Goal: Task Accomplishment & Management: Manage account settings

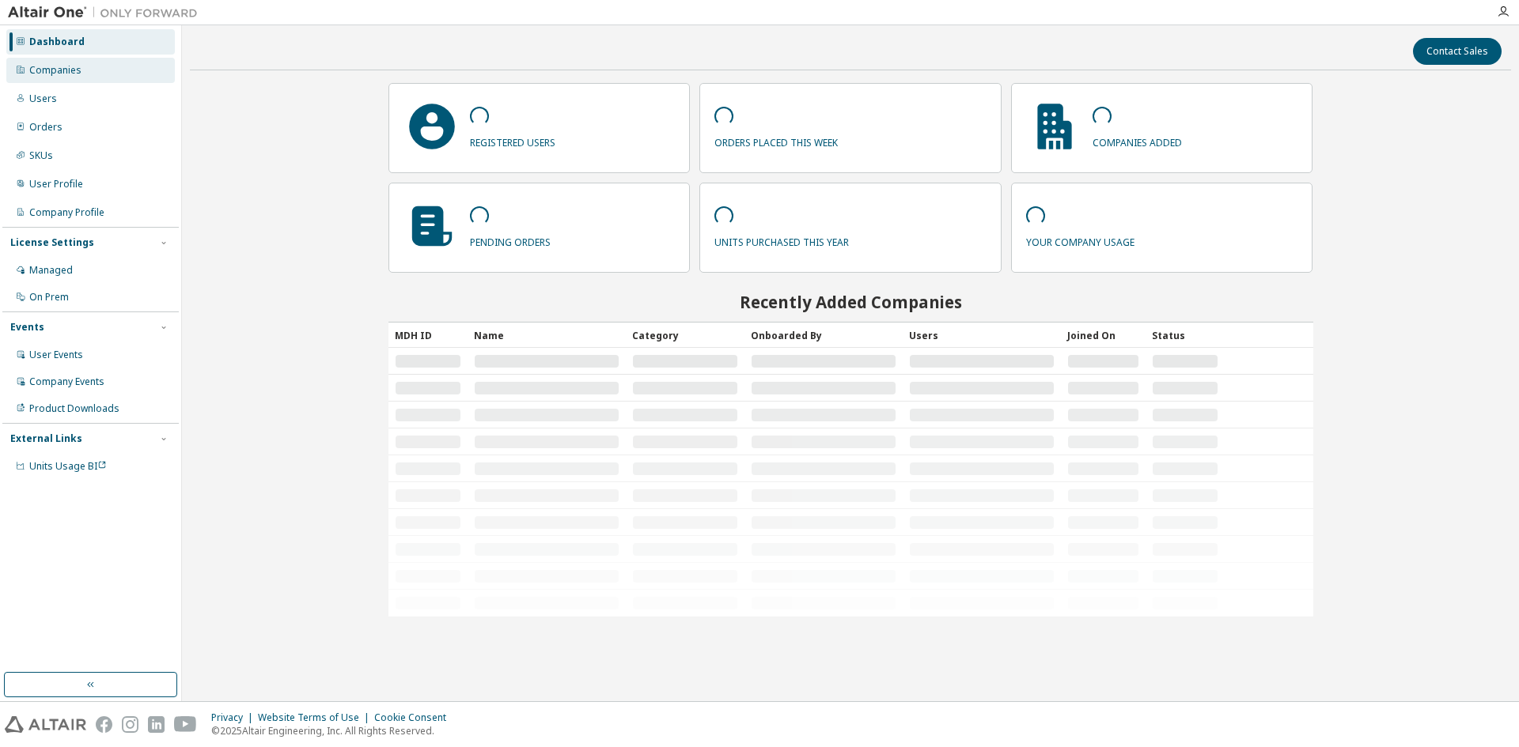
click at [77, 70] on div "Companies" at bounding box center [55, 70] width 52 height 13
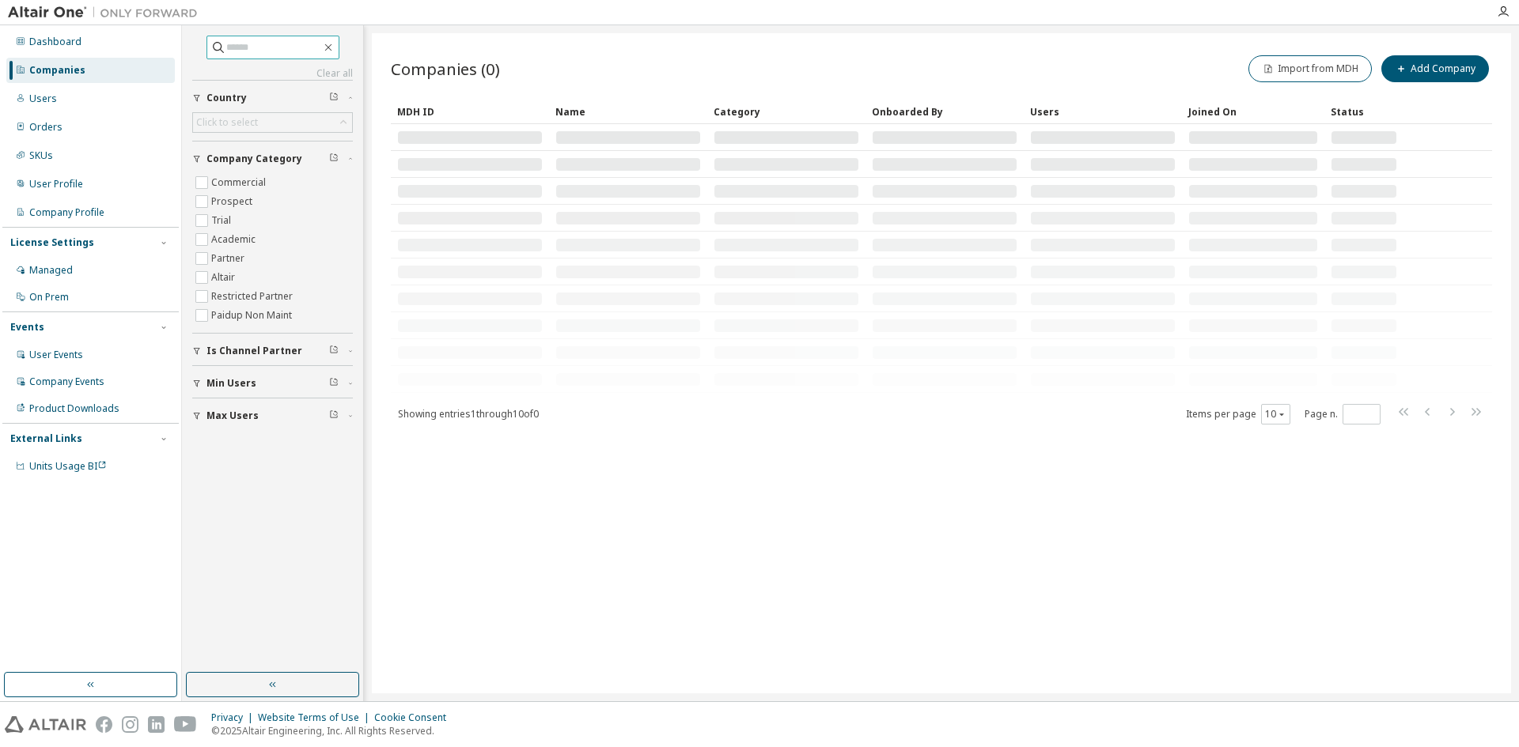
click at [235, 48] on input "text" at bounding box center [273, 48] width 95 height 16
click at [240, 121] on div "Click to select" at bounding box center [227, 122] width 62 height 13
click at [241, 44] on input "text" at bounding box center [273, 48] width 95 height 16
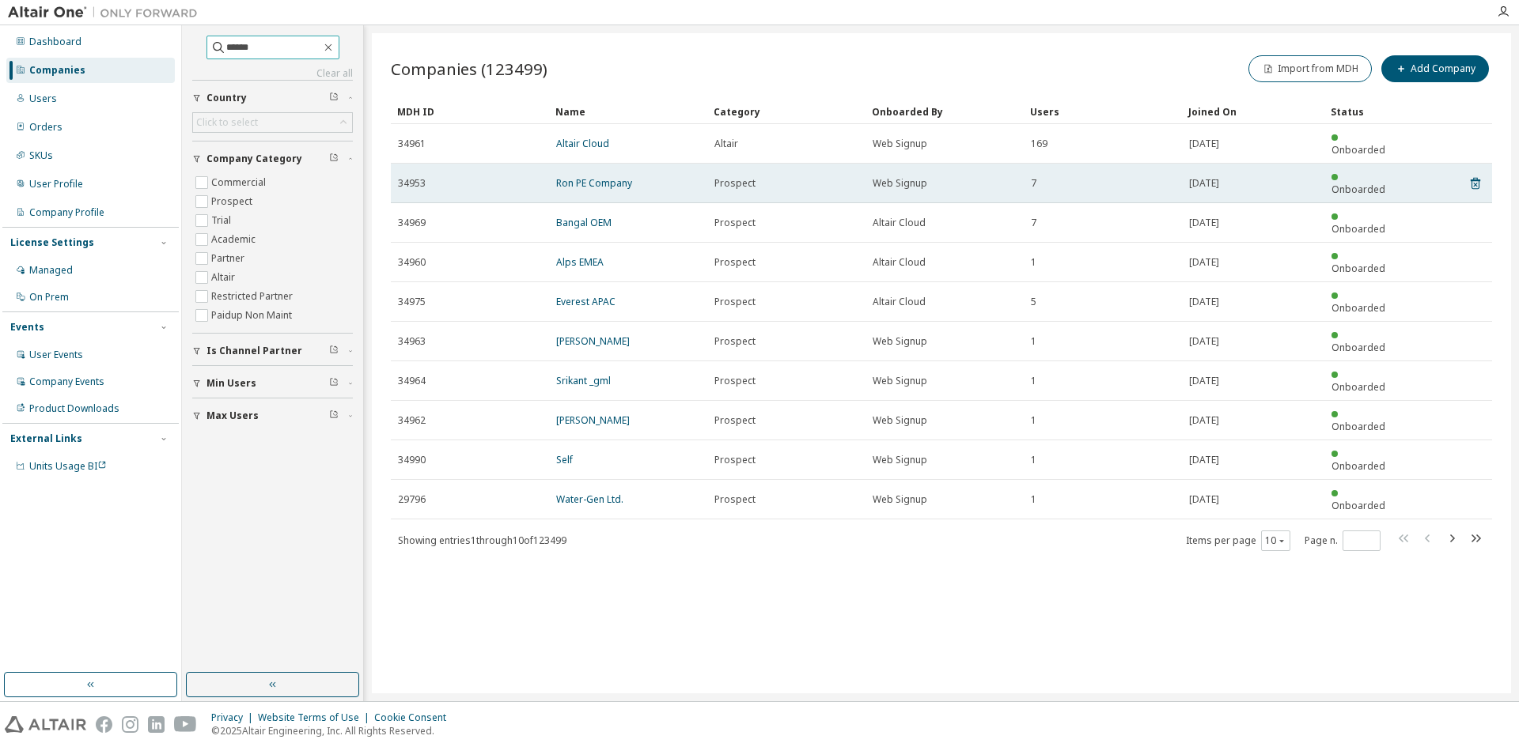
type input "******"
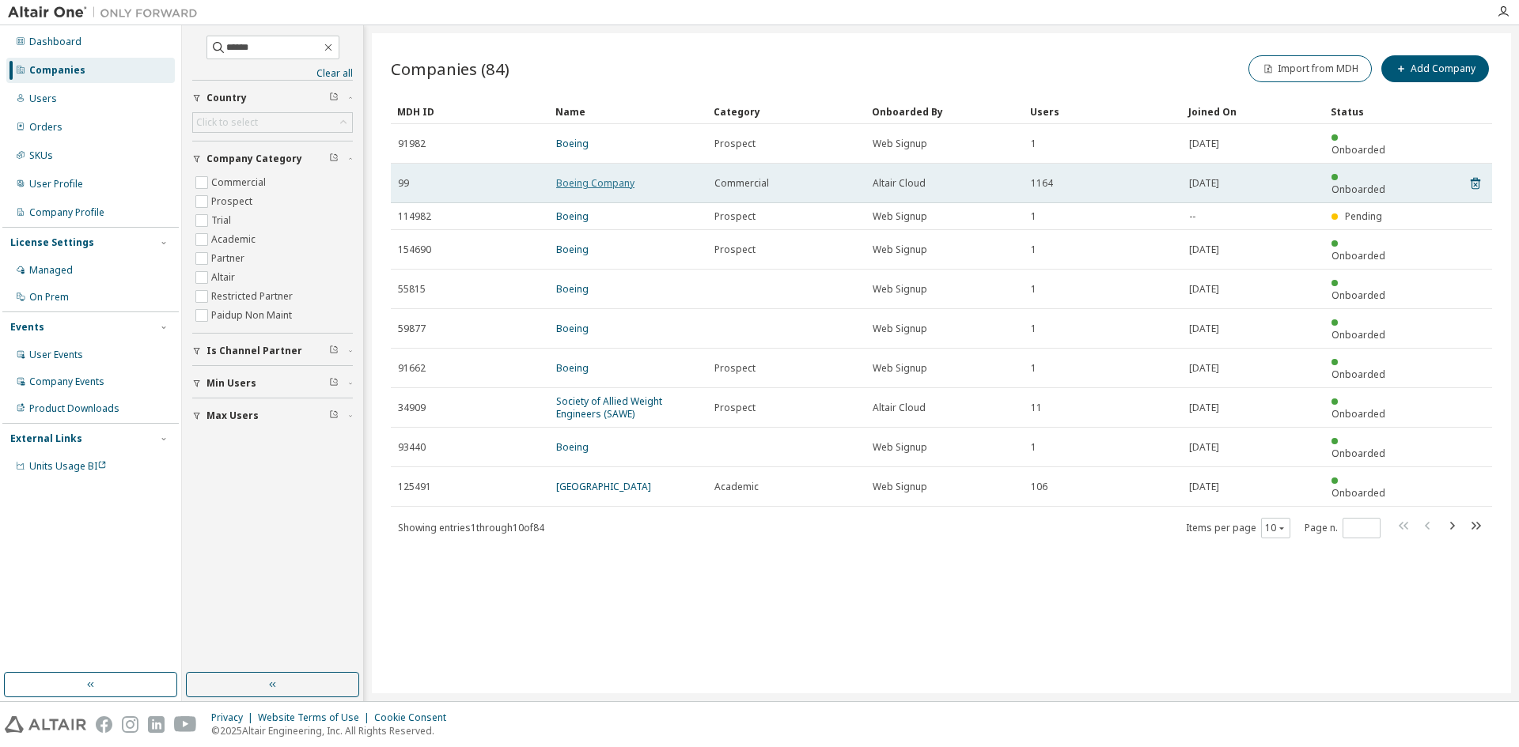
click at [564, 176] on link "Boeing Company" at bounding box center [595, 182] width 78 height 13
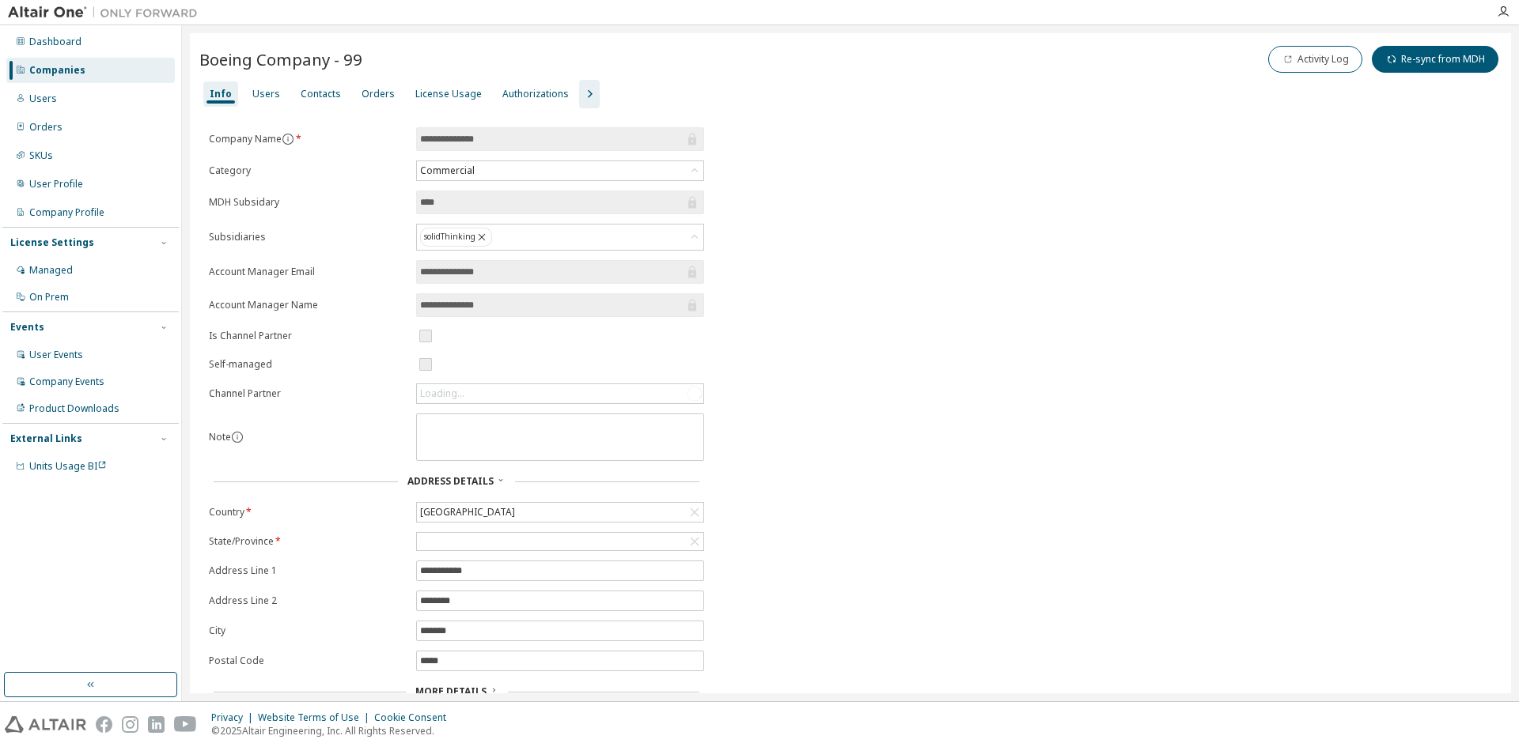
click at [580, 96] on icon "button" at bounding box center [589, 94] width 19 height 19
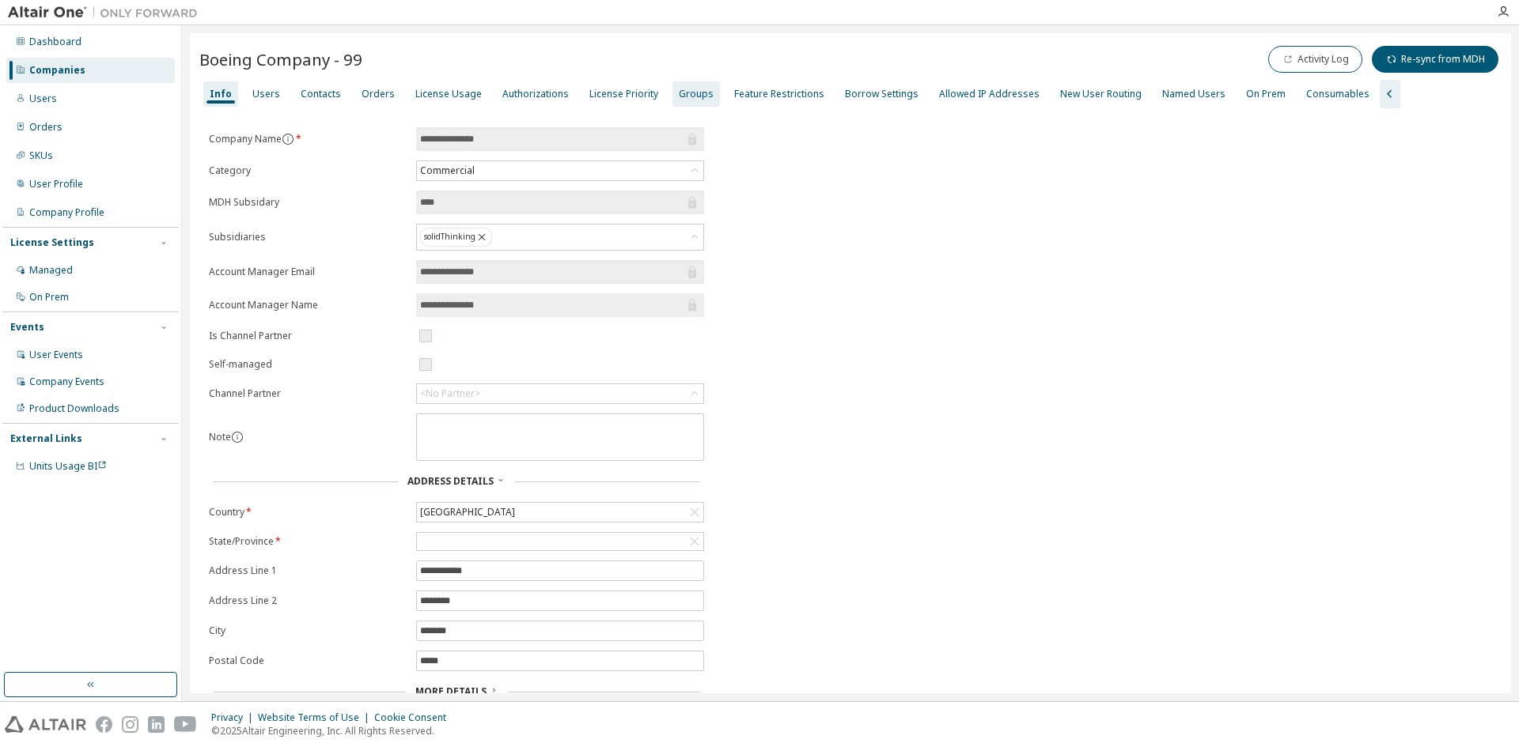
click at [684, 92] on div "Groups" at bounding box center [696, 94] width 35 height 13
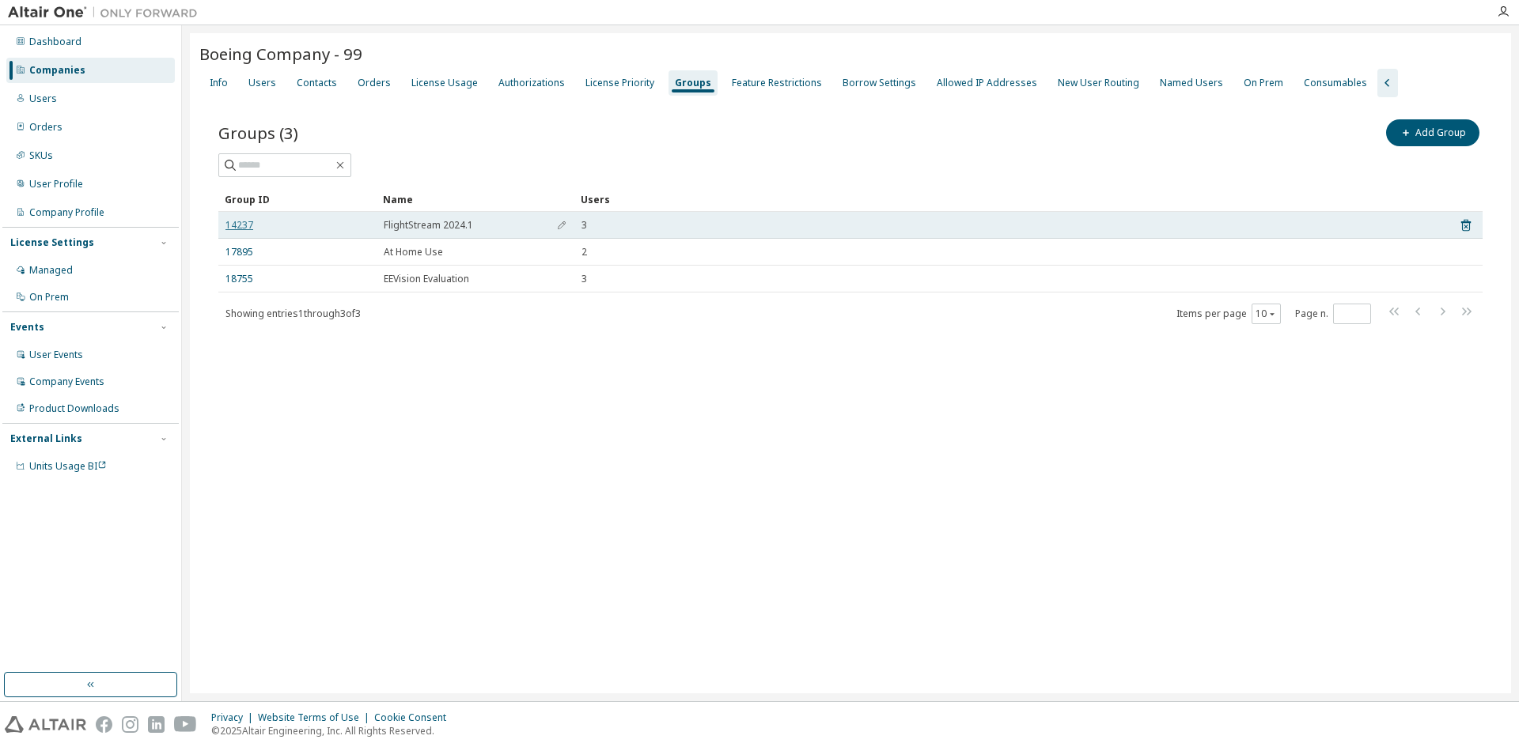
click at [240, 221] on link "14237" at bounding box center [239, 225] width 28 height 13
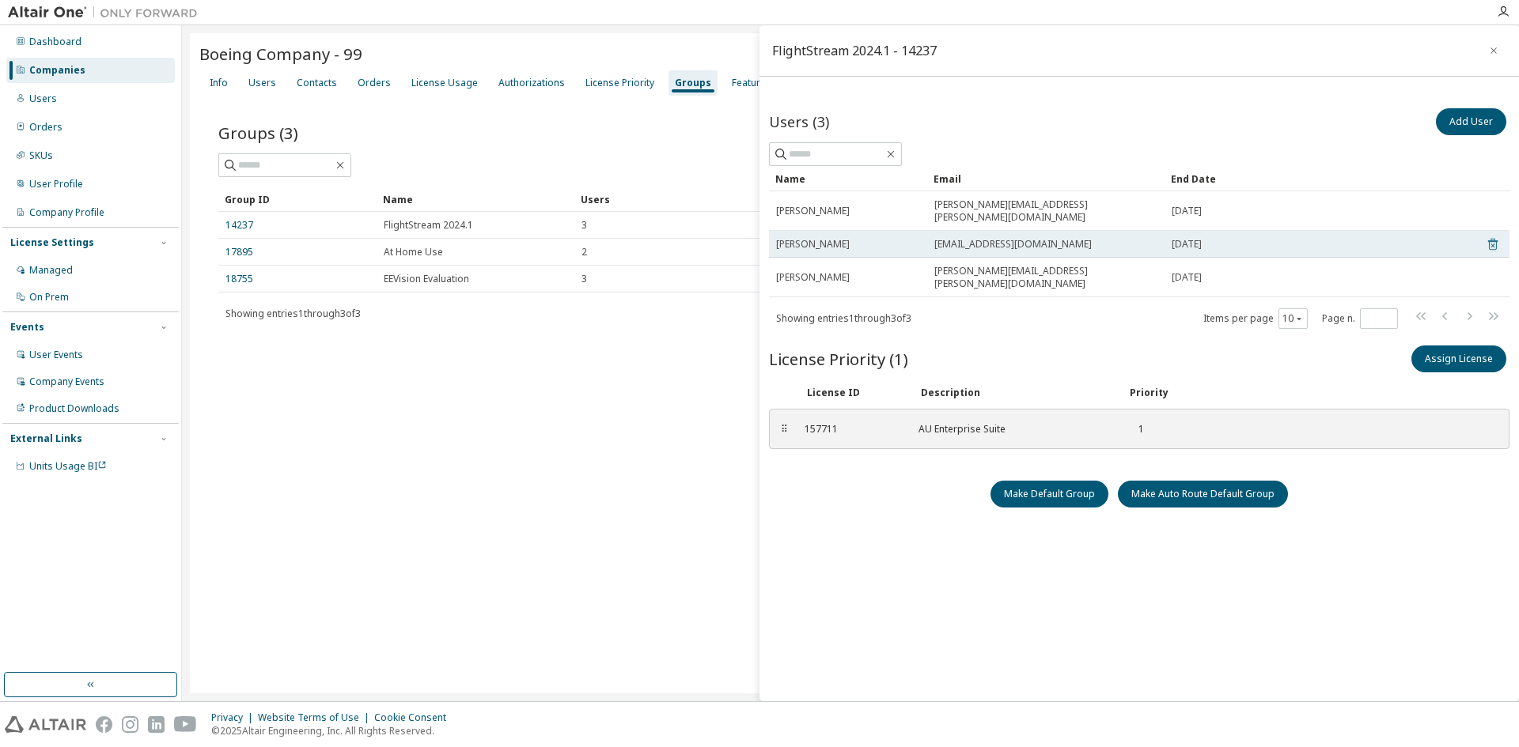
click at [1488, 239] on icon at bounding box center [1492, 245] width 9 height 12
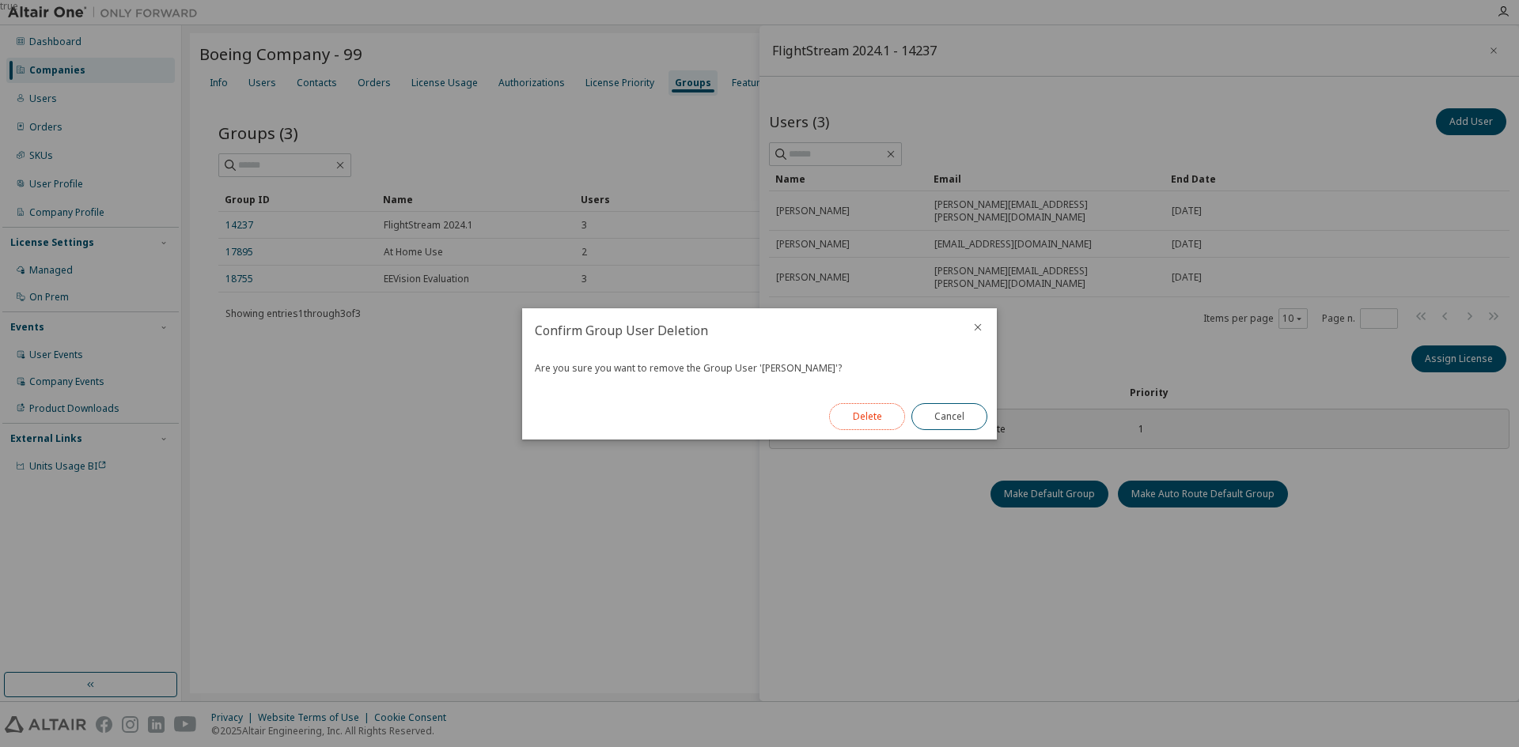
click at [863, 418] on button "Delete" at bounding box center [867, 416] width 76 height 27
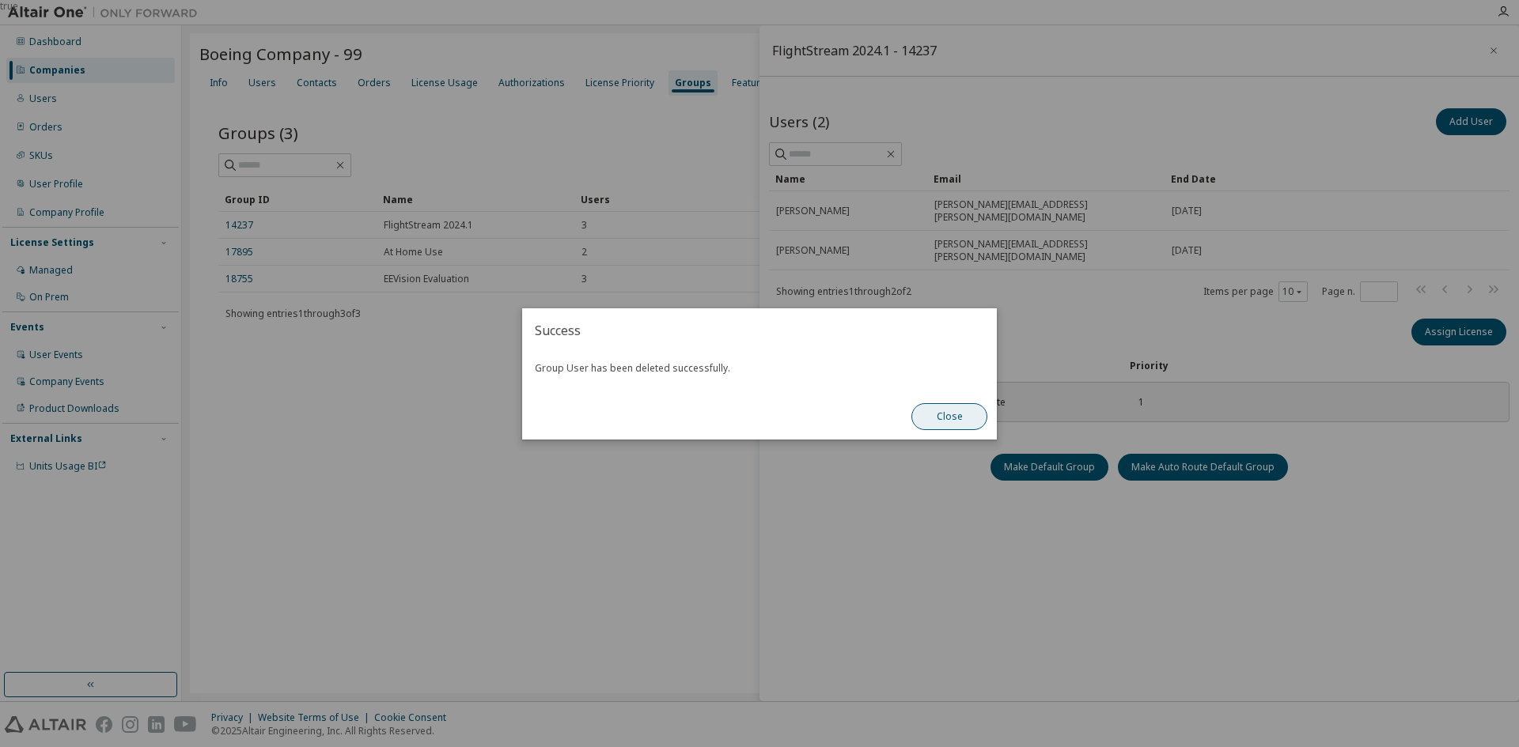
click at [945, 407] on button "Close" at bounding box center [949, 416] width 76 height 27
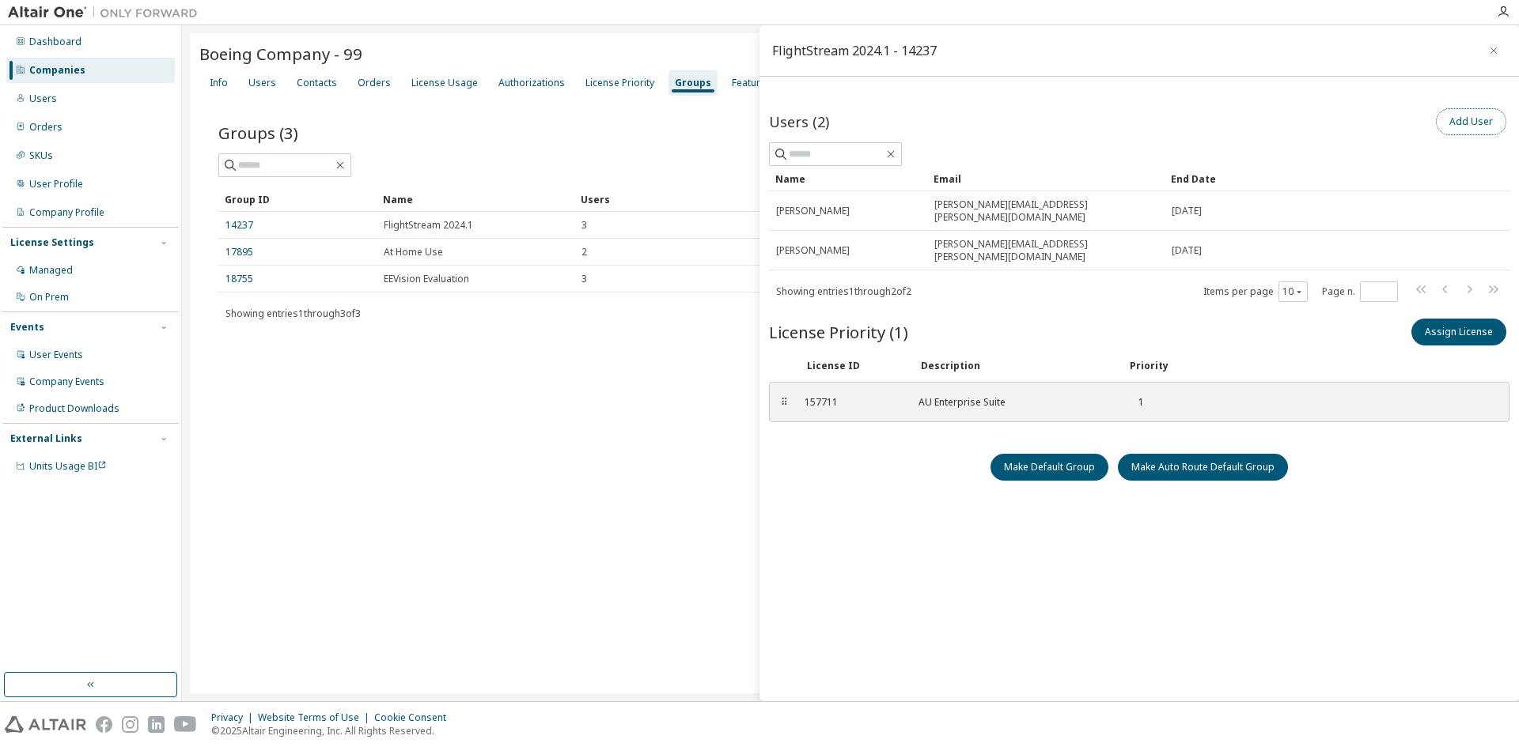
click at [1459, 115] on button "Add User" at bounding box center [1470, 121] width 70 height 27
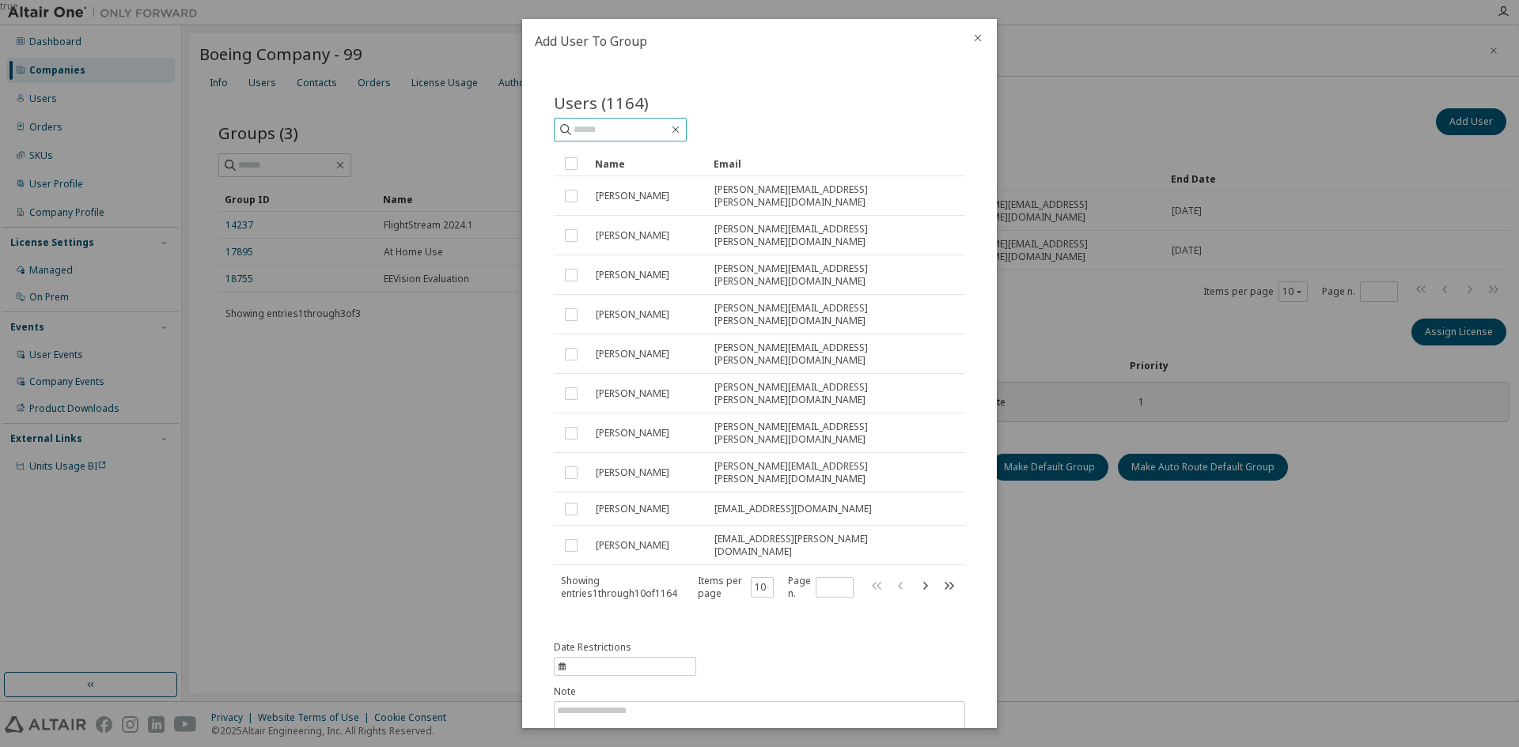
click at [615, 130] on input "text" at bounding box center [620, 130] width 95 height 16
type input "********"
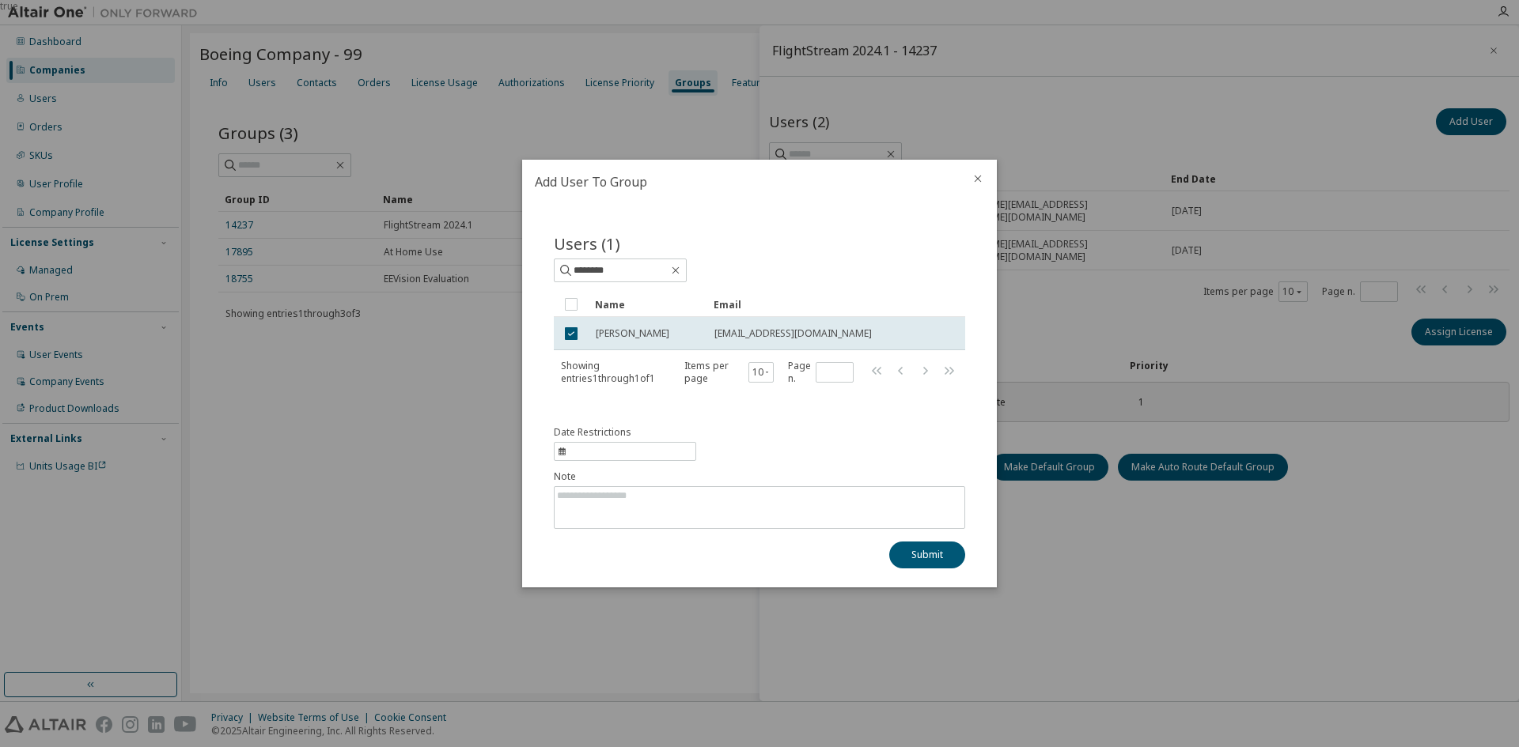
click at [569, 449] on span "information" at bounding box center [625, 451] width 142 height 19
select select "*"
select select "****"
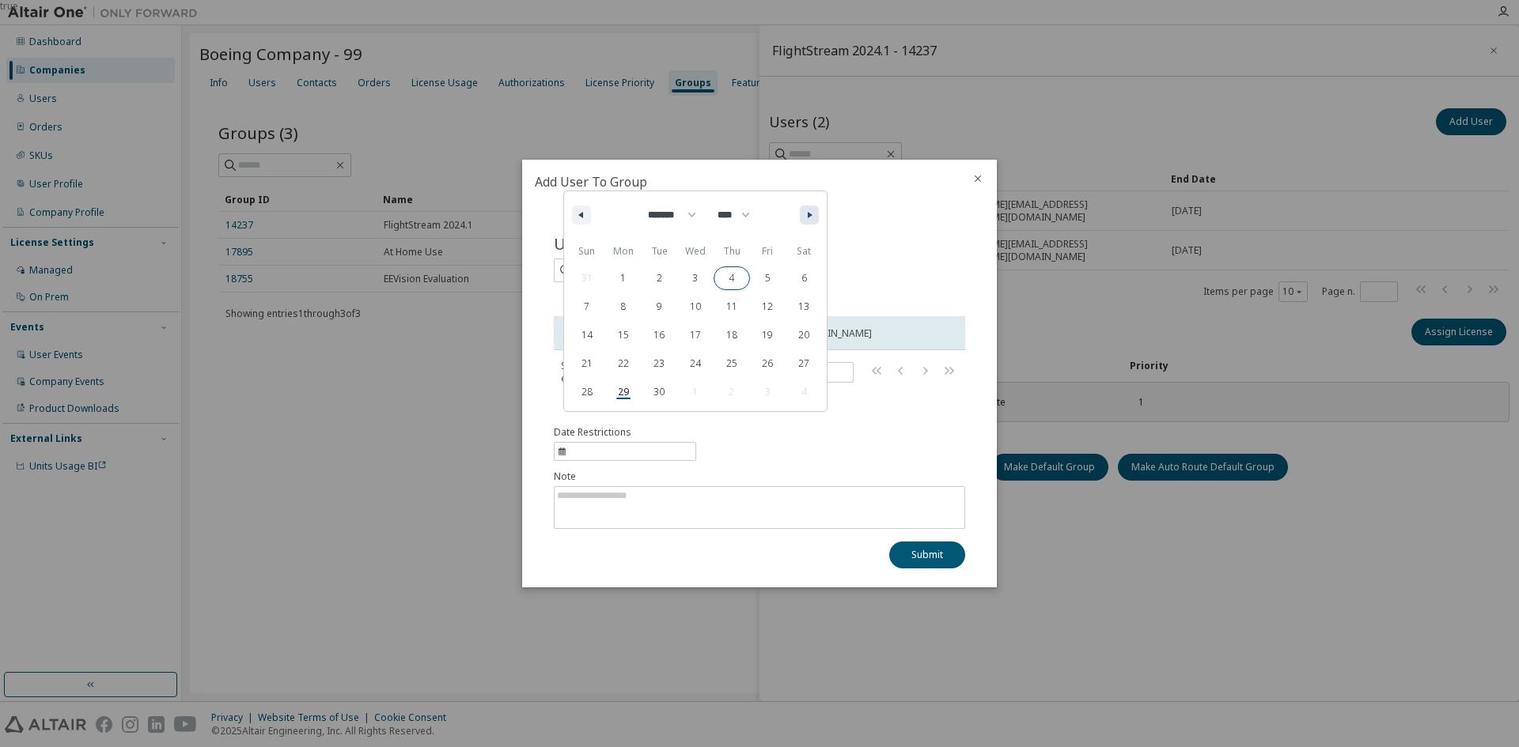
click at [811, 214] on icon "button" at bounding box center [811, 215] width 8 height 6
select select "*"
click at [764, 297] on span "10" at bounding box center [768, 307] width 36 height 21
click at [906, 553] on button "Submit" at bounding box center [927, 555] width 76 height 27
